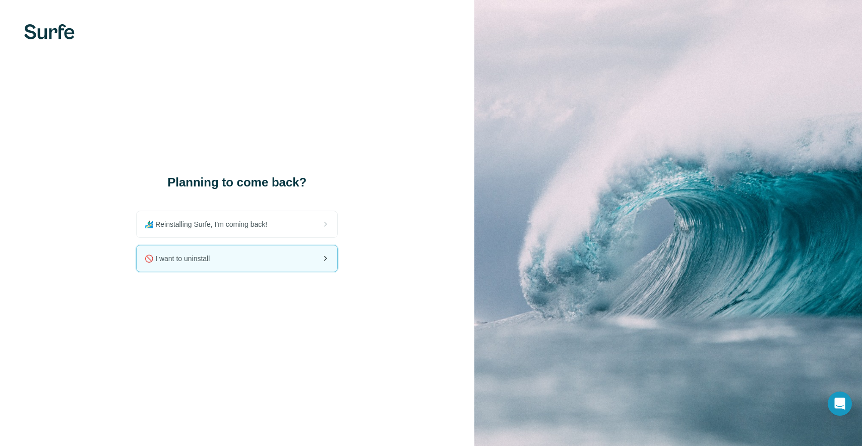
click at [252, 258] on div "🚫 I want to uninstall" at bounding box center [237, 259] width 201 height 26
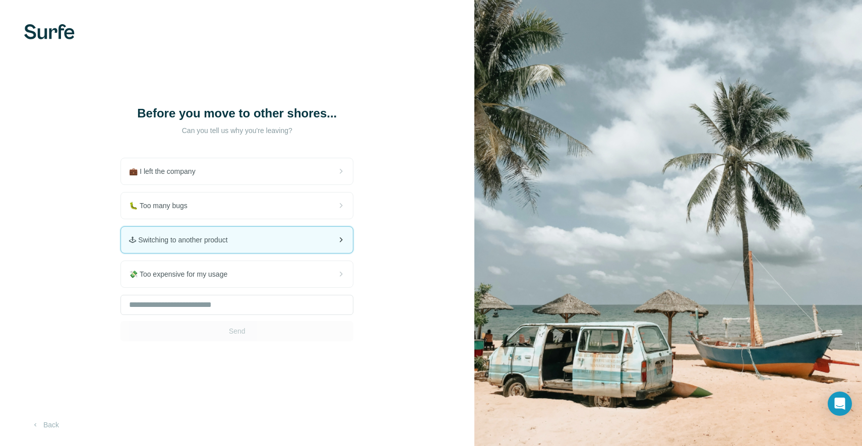
click at [232, 243] on span "🕹 Switching to another product" at bounding box center [182, 240] width 106 height 10
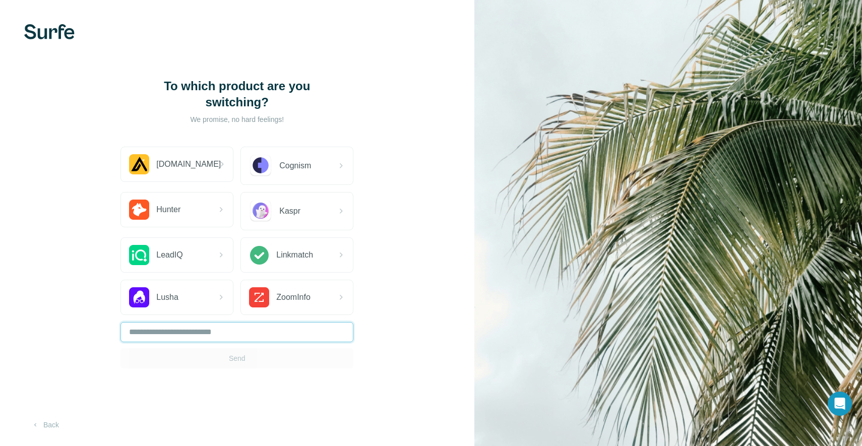
click at [264, 337] on input "text" at bounding box center [237, 332] width 233 height 20
click at [262, 335] on input "text" at bounding box center [237, 332] width 233 height 20
type input "**********"
click at [260, 363] on button "Send" at bounding box center [237, 359] width 233 height 20
